Goal: Task Accomplishment & Management: Manage account settings

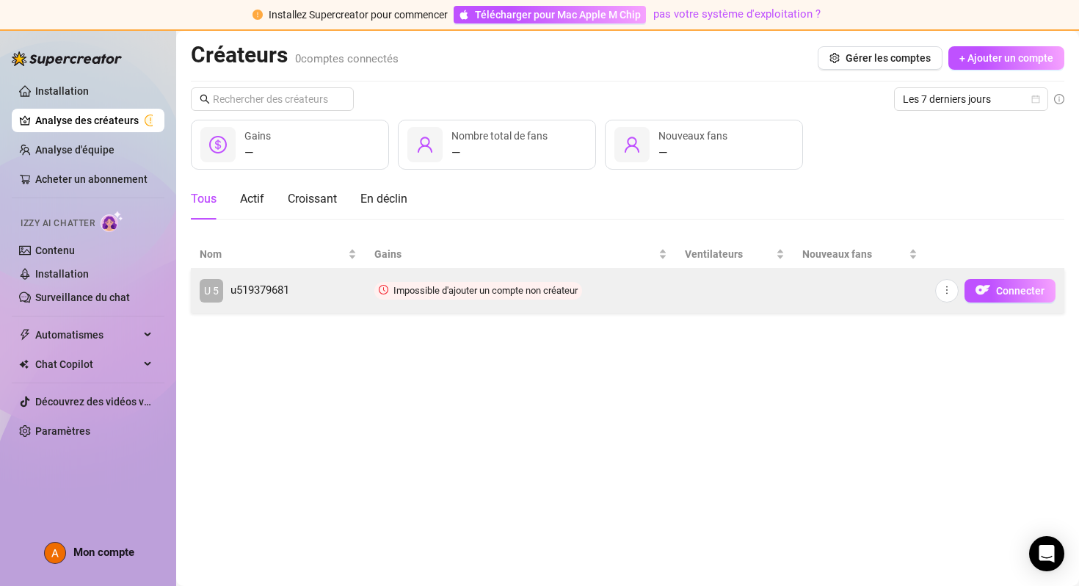
click at [552, 297] on span "Impossible d'ajouter un compte non créateur" at bounding box center [478, 291] width 208 height 18
click at [980, 283] on img "button" at bounding box center [983, 290] width 15 height 15
click at [1009, 294] on font "Connecter" at bounding box center [1020, 291] width 48 height 12
click at [951, 289] on icon "plus" at bounding box center [947, 290] width 10 height 10
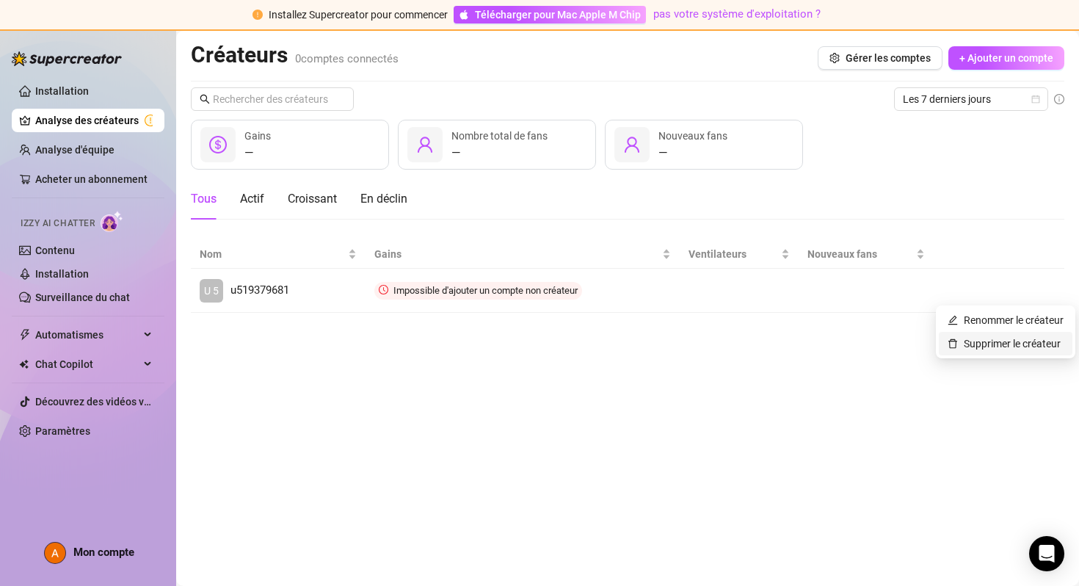
click at [973, 341] on link "Supprimer le créateur" at bounding box center [1004, 344] width 113 height 12
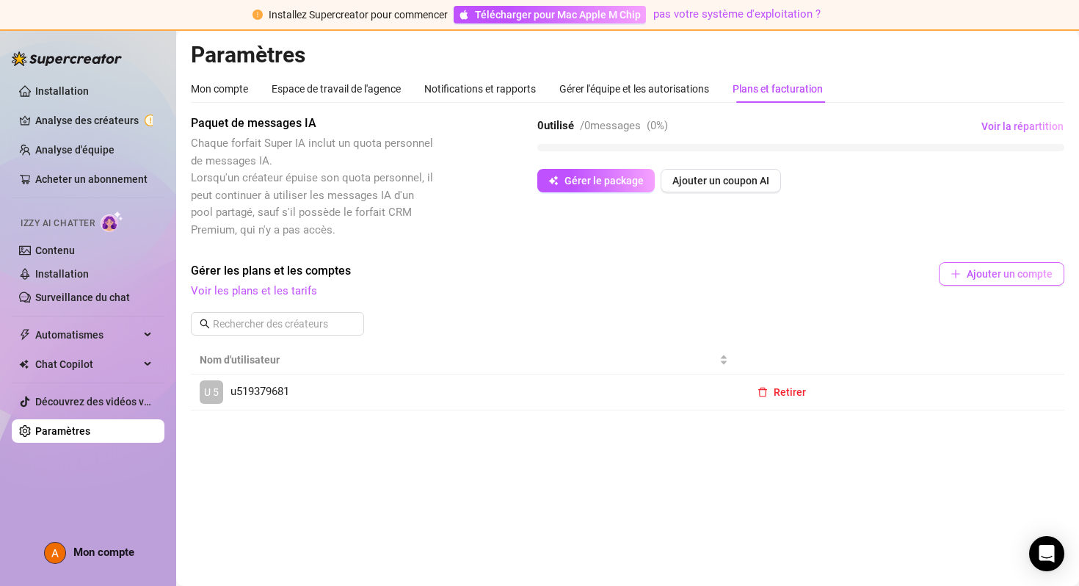
click at [1004, 274] on font "Ajouter un compte" at bounding box center [1010, 274] width 86 height 12
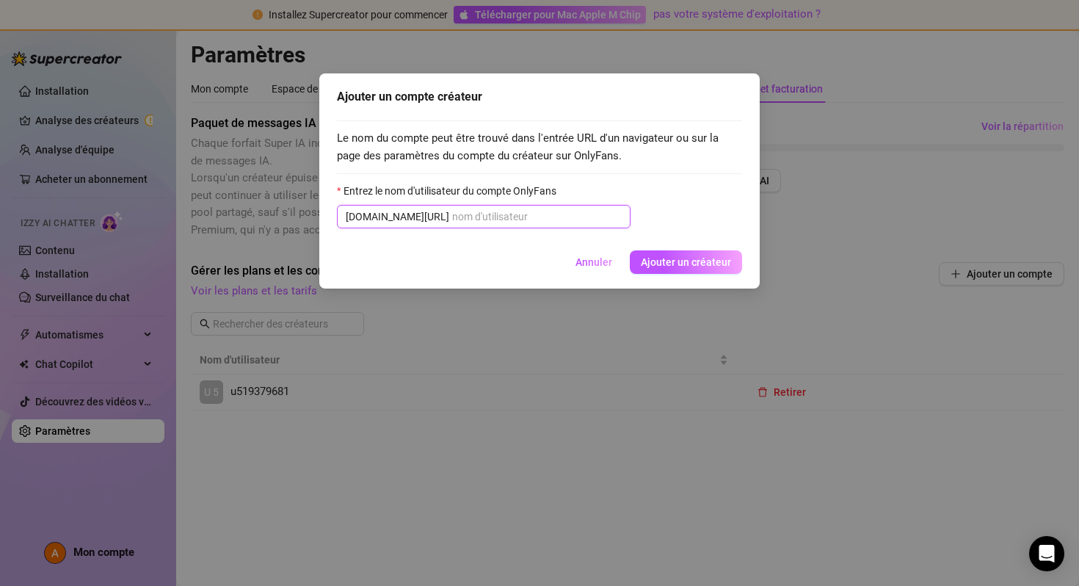
paste input "u519379681"
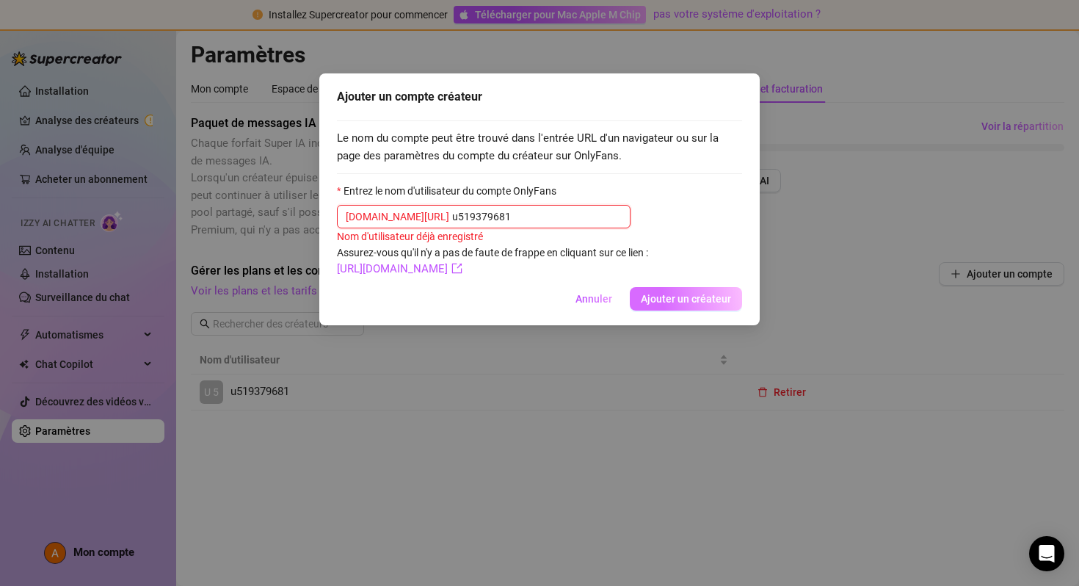
type input "u519379681"
click at [657, 295] on font "Ajouter un créateur" at bounding box center [686, 299] width 90 height 12
click at [601, 297] on font "Annuler" at bounding box center [594, 299] width 37 height 12
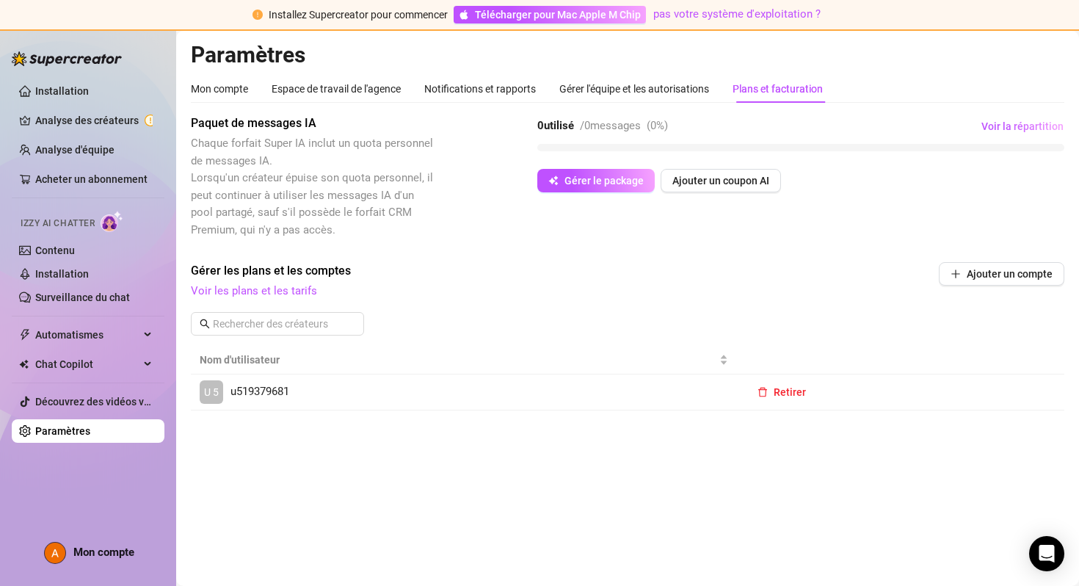
click at [489, 382] on link "U 5 u519379681" at bounding box center [464, 391] width 529 height 23
